Goal: Task Accomplishment & Management: Manage account settings

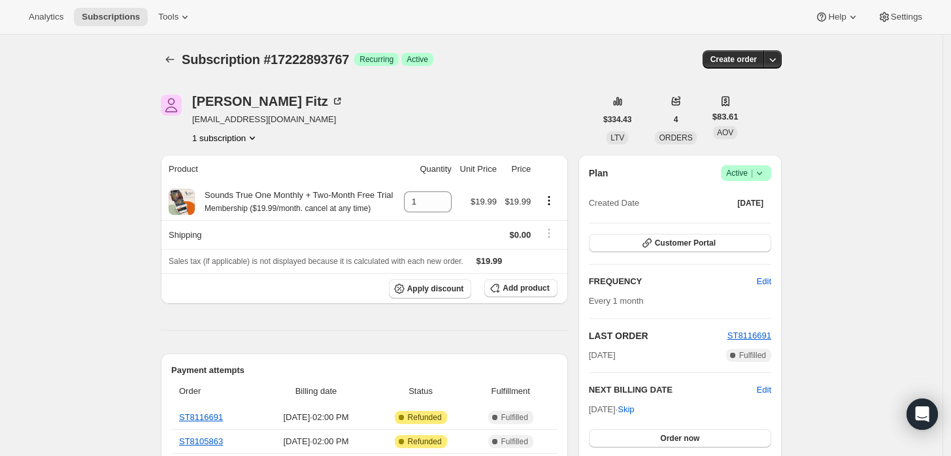
click at [762, 174] on icon at bounding box center [759, 173] width 5 height 3
click at [738, 219] on span "Cancel subscription" at bounding box center [751, 221] width 74 height 10
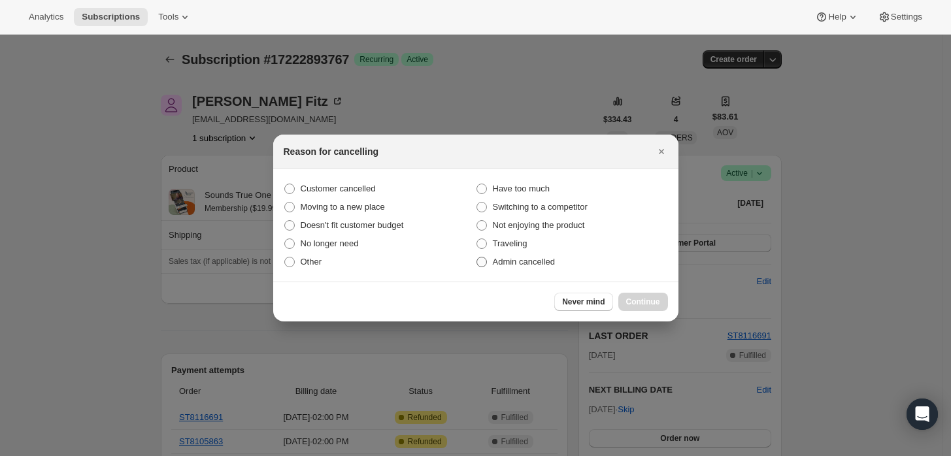
click at [548, 256] on span "Admin cancelled" at bounding box center [524, 262] width 62 height 13
click at [477, 257] on input "Admin cancelled" at bounding box center [477, 257] width 1 height 1
radio input "true"
drag, startPoint x: 656, startPoint y: 310, endPoint x: 590, endPoint y: 263, distance: 81.6
click at [656, 310] on button "Continue" at bounding box center [643, 302] width 50 height 18
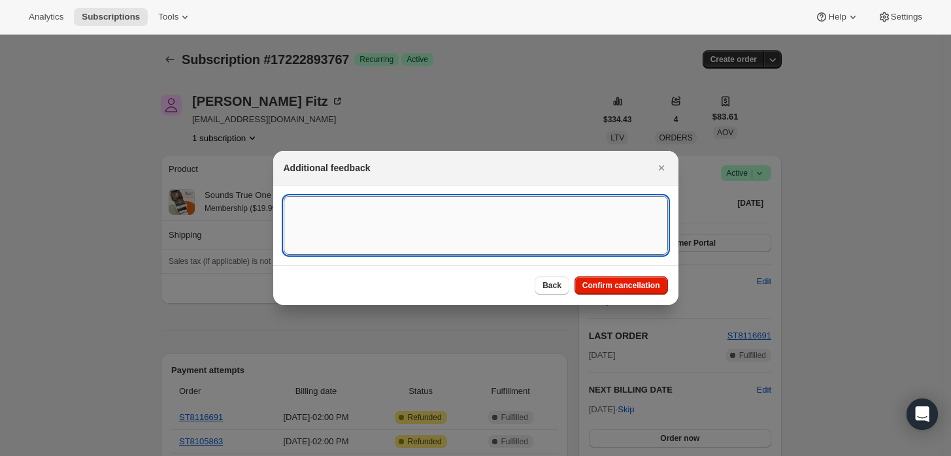
drag, startPoint x: 590, startPoint y: 263, endPoint x: 461, endPoint y: 201, distance: 142.1
click at [454, 205] on textarea ":rbj:" at bounding box center [476, 225] width 384 height 59
type textarea "Customer requested cancellation and refund."
click at [642, 303] on div "Back Confirm cancellation" at bounding box center [475, 285] width 405 height 40
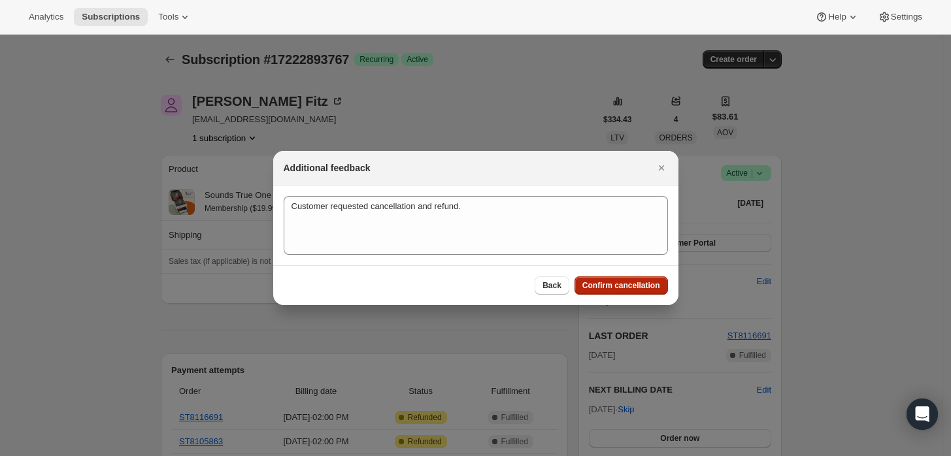
click at [633, 288] on span "Confirm cancellation" at bounding box center [621, 285] width 78 height 10
